Goal: Complete application form

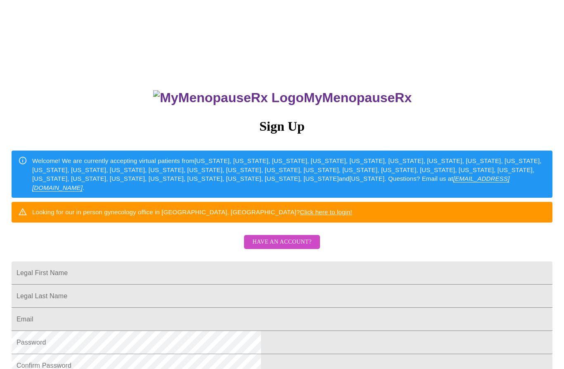
click at [299, 249] on button "Have an account?" at bounding box center [282, 242] width 76 height 14
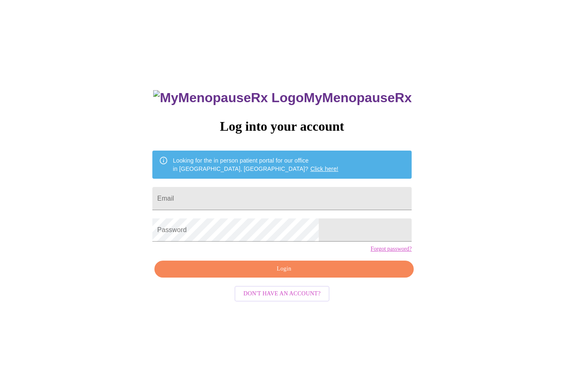
click at [271, 198] on input "Email" at bounding box center [282, 198] width 260 height 23
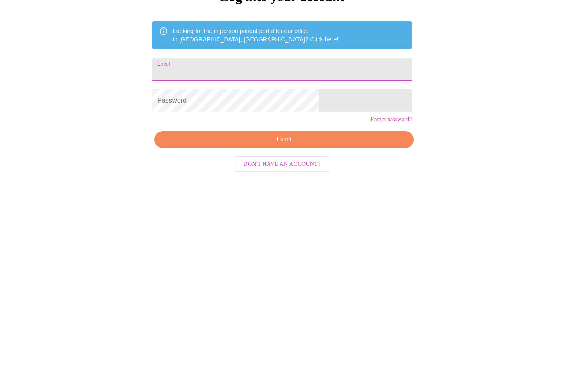
type input "[EMAIL_ADDRESS][DOMAIN_NAME]"
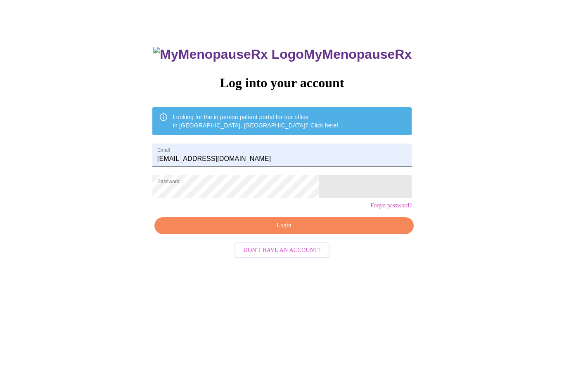
click at [288, 231] on span "Login" at bounding box center [284, 226] width 240 height 10
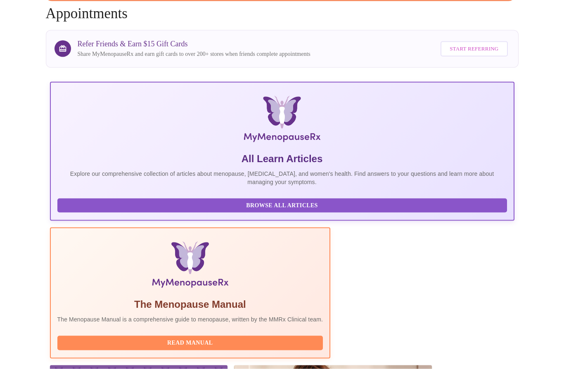
scroll to position [68, 0]
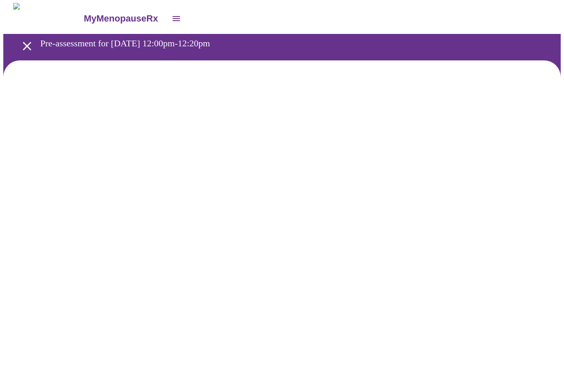
scroll to position [0, 0]
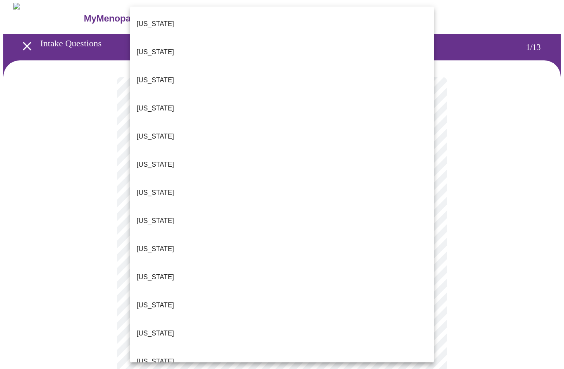
click at [150, 356] on p "[US_STATE]" at bounding box center [156, 361] width 38 height 10
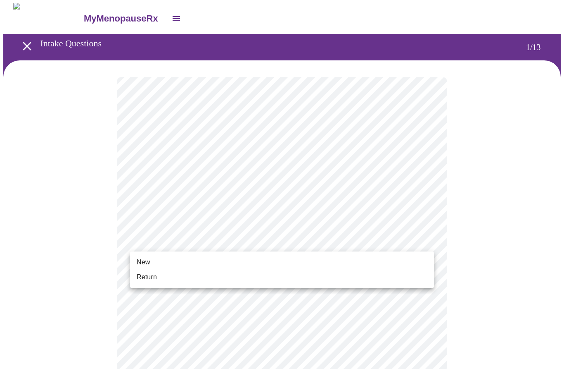
click at [145, 260] on span "New" at bounding box center [143, 262] width 13 height 10
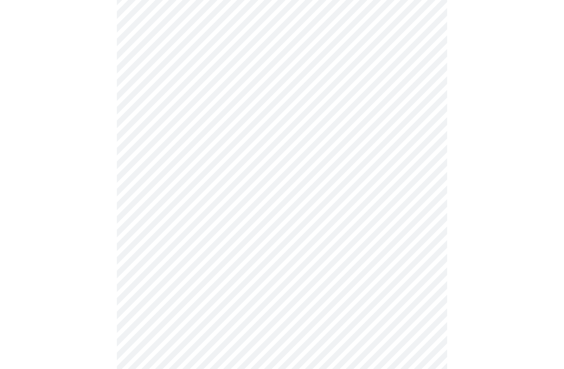
scroll to position [339, 0]
click at [429, 290] on body "MyMenopauseRx Intake Questions 1 / 13" at bounding box center [282, 35] width 558 height 743
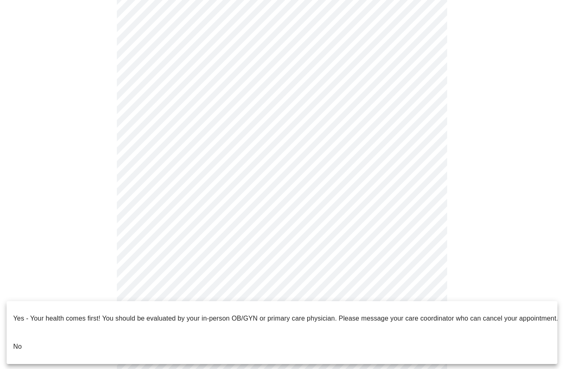
scroll to position [374, 0]
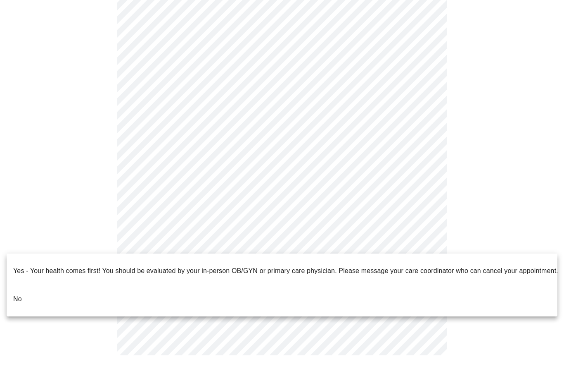
click at [21, 294] on p "No" at bounding box center [17, 299] width 9 height 10
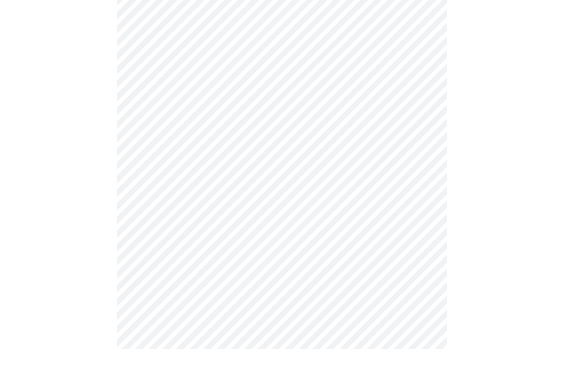
scroll to position [0, 0]
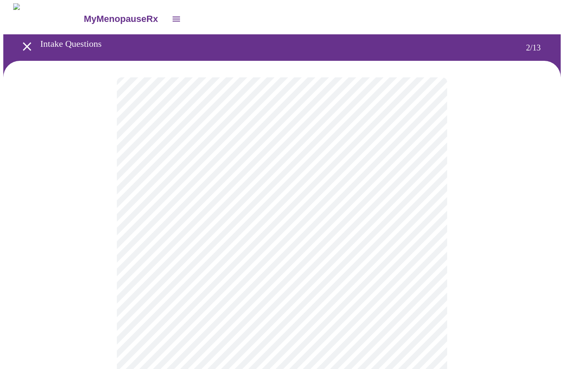
click at [430, 171] on body "MyMenopauseRx Intake Questions 2 / 13" at bounding box center [282, 250] width 558 height 495
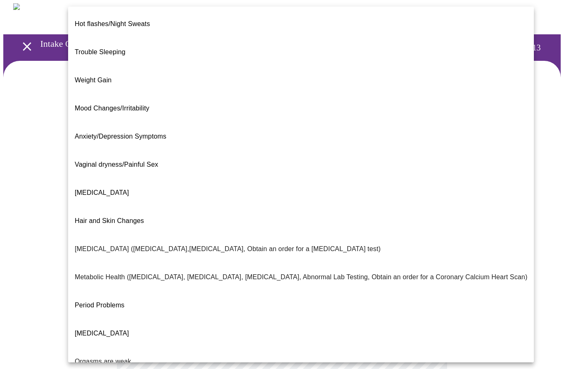
click at [86, 20] on span "Hot flashes/Night Sweats" at bounding box center [112, 23] width 75 height 7
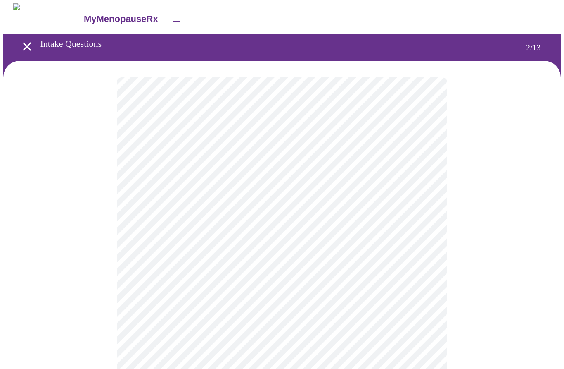
click at [427, 253] on body "MyMenopauseRx Intake Questions 2 / 13" at bounding box center [282, 248] width 558 height 491
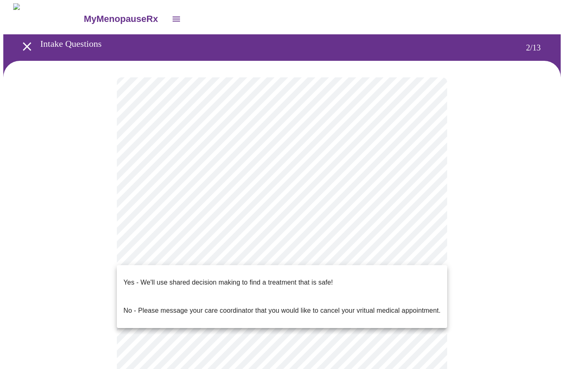
click at [133, 270] on li "Yes - We'll use shared decision making to find a treatment that is safe!" at bounding box center [282, 282] width 331 height 28
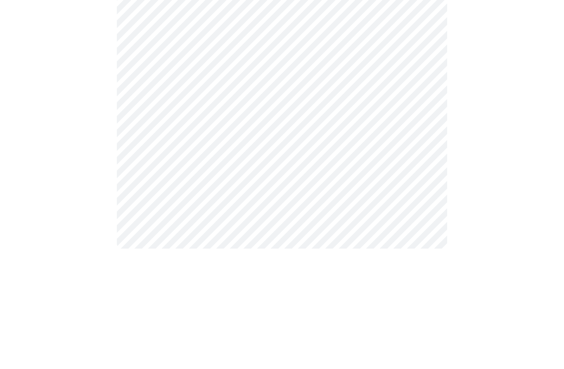
scroll to position [100, 0]
